Goal: Information Seeking & Learning: Learn about a topic

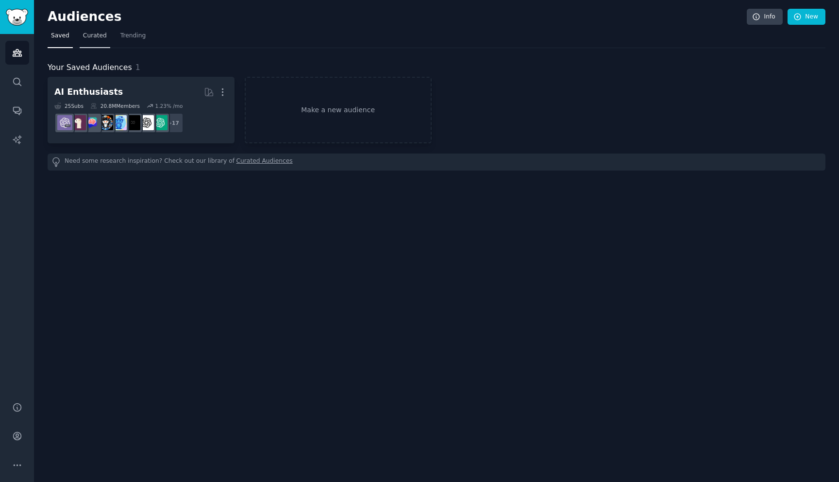
click at [85, 43] on link "Curated" at bounding box center [95, 38] width 31 height 20
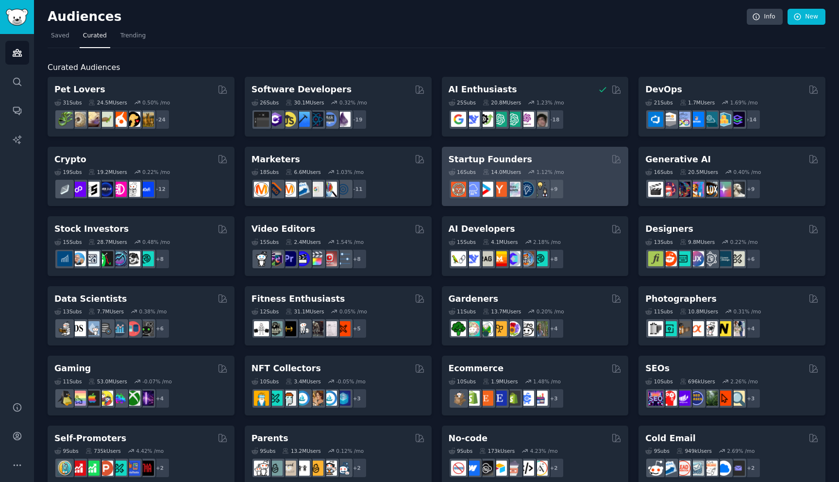
click at [482, 160] on h2 "Startup Founders" at bounding box center [491, 159] width 84 height 12
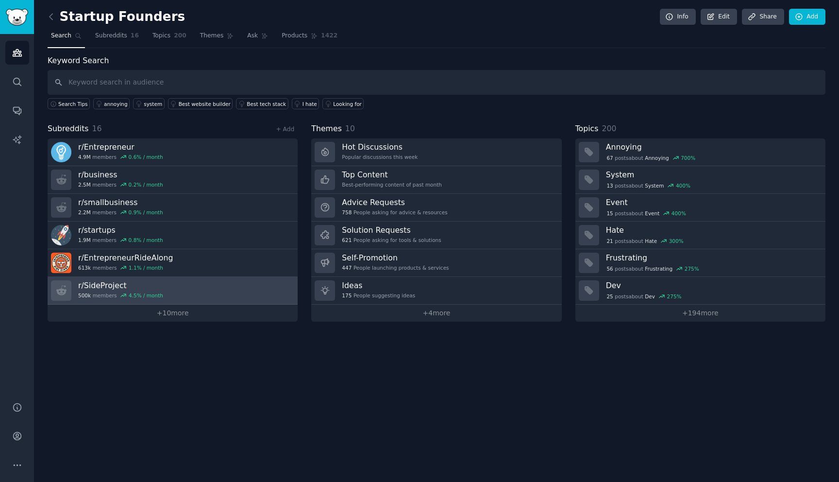
click at [94, 283] on h3 "r/ SideProject" at bounding box center [120, 285] width 85 height 10
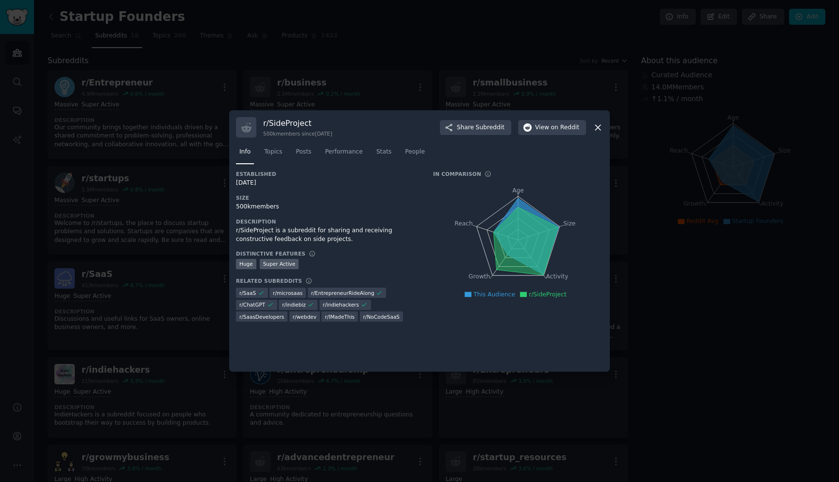
click at [401, 45] on div at bounding box center [419, 241] width 839 height 482
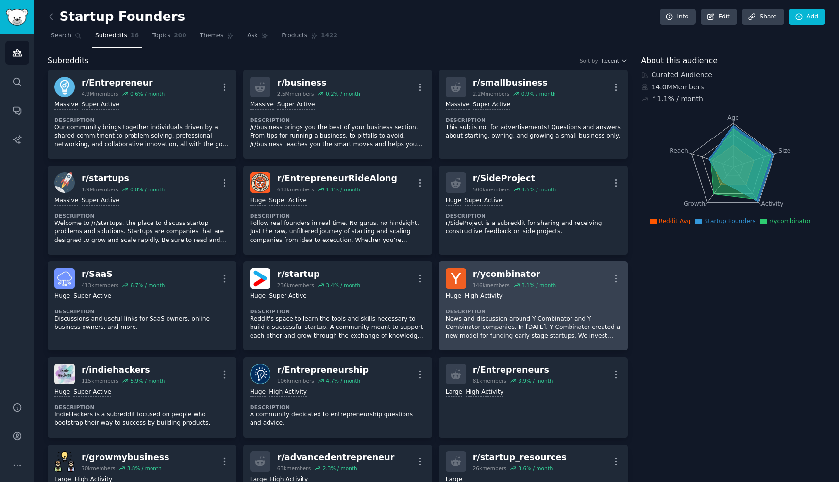
click at [489, 277] on div "r/ ycombinator" at bounding box center [514, 274] width 83 height 12
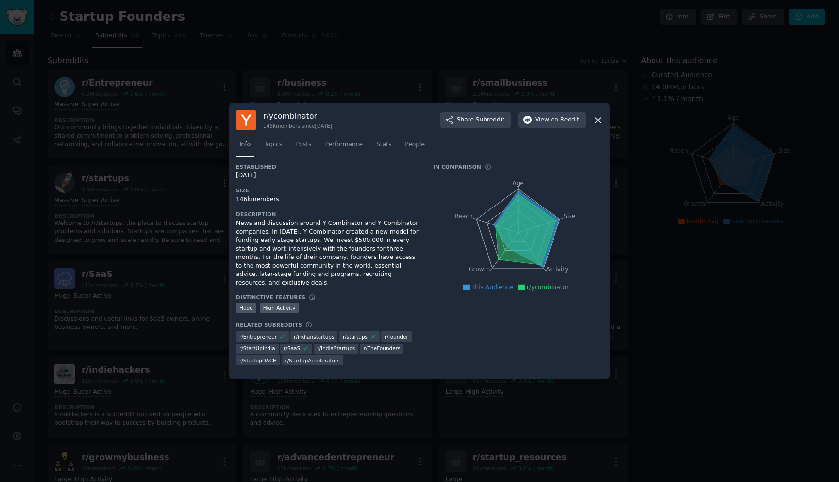
click at [599, 123] on icon at bounding box center [597, 120] width 5 height 5
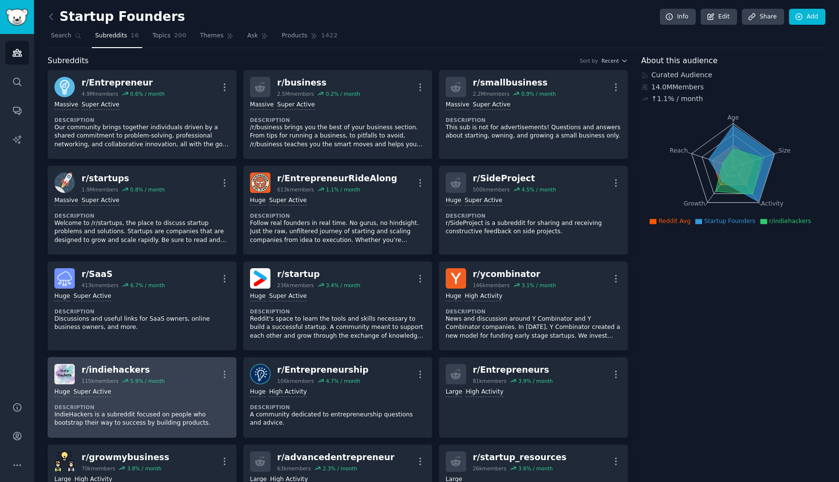
click at [97, 374] on div "r/ indiehackers" at bounding box center [123, 370] width 83 height 12
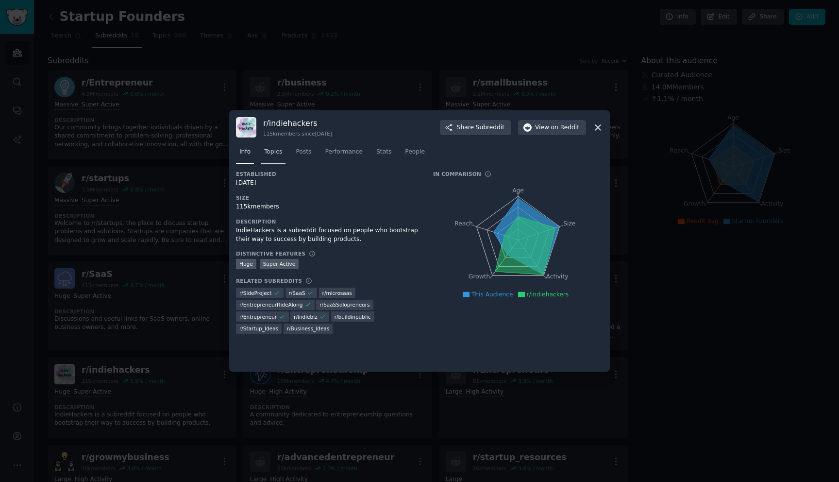
click at [269, 153] on span "Topics" at bounding box center [273, 152] width 18 height 9
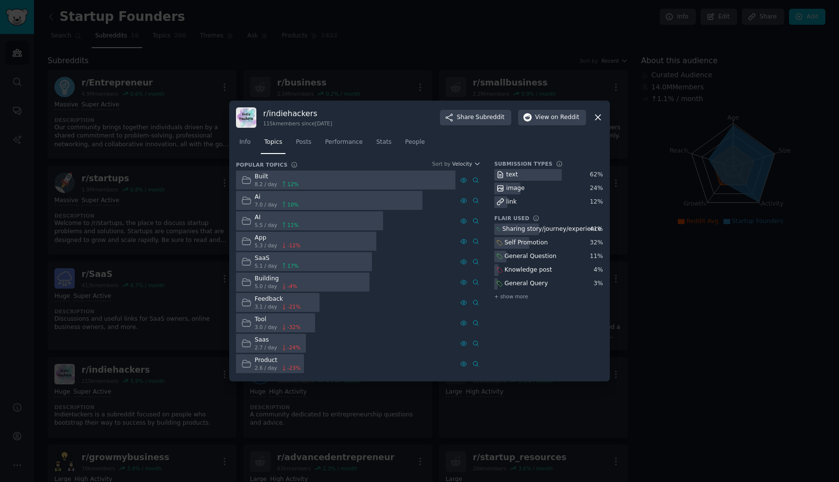
click at [262, 180] on div "Built" at bounding box center [277, 176] width 44 height 9
click at [407, 138] on span "People" at bounding box center [415, 142] width 20 height 9
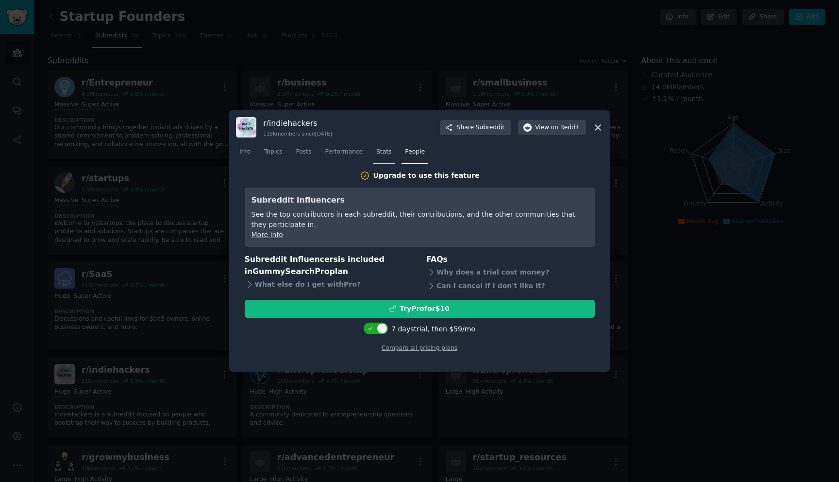
click at [389, 149] on span "Stats" at bounding box center [383, 152] width 15 height 9
click at [349, 153] on span "Performance" at bounding box center [344, 152] width 38 height 9
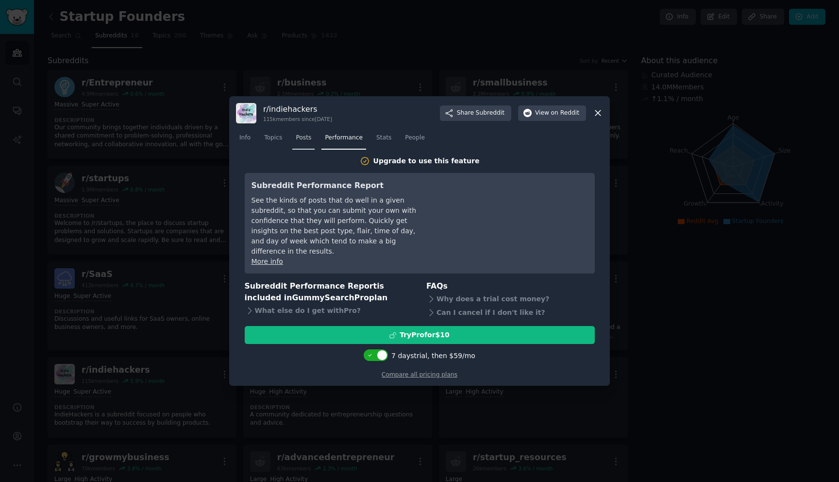
click at [306, 142] on span "Posts" at bounding box center [304, 138] width 16 height 9
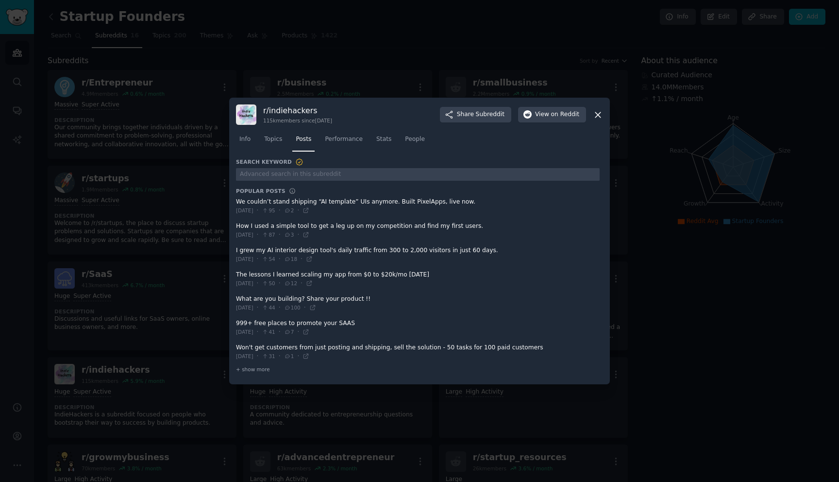
click at [287, 275] on span at bounding box center [418, 279] width 364 height 24
click at [255, 370] on span "+ show more" at bounding box center [253, 369] width 34 height 7
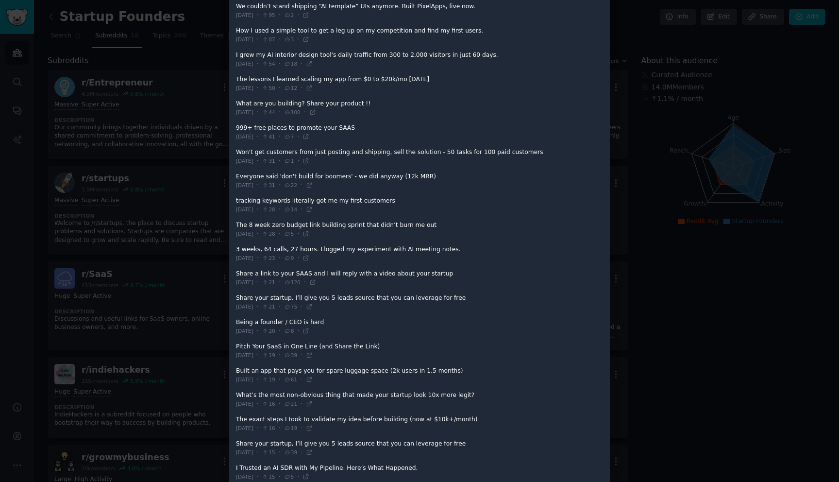
scroll to position [106, 0]
